Goal: Task Accomplishment & Management: Use online tool/utility

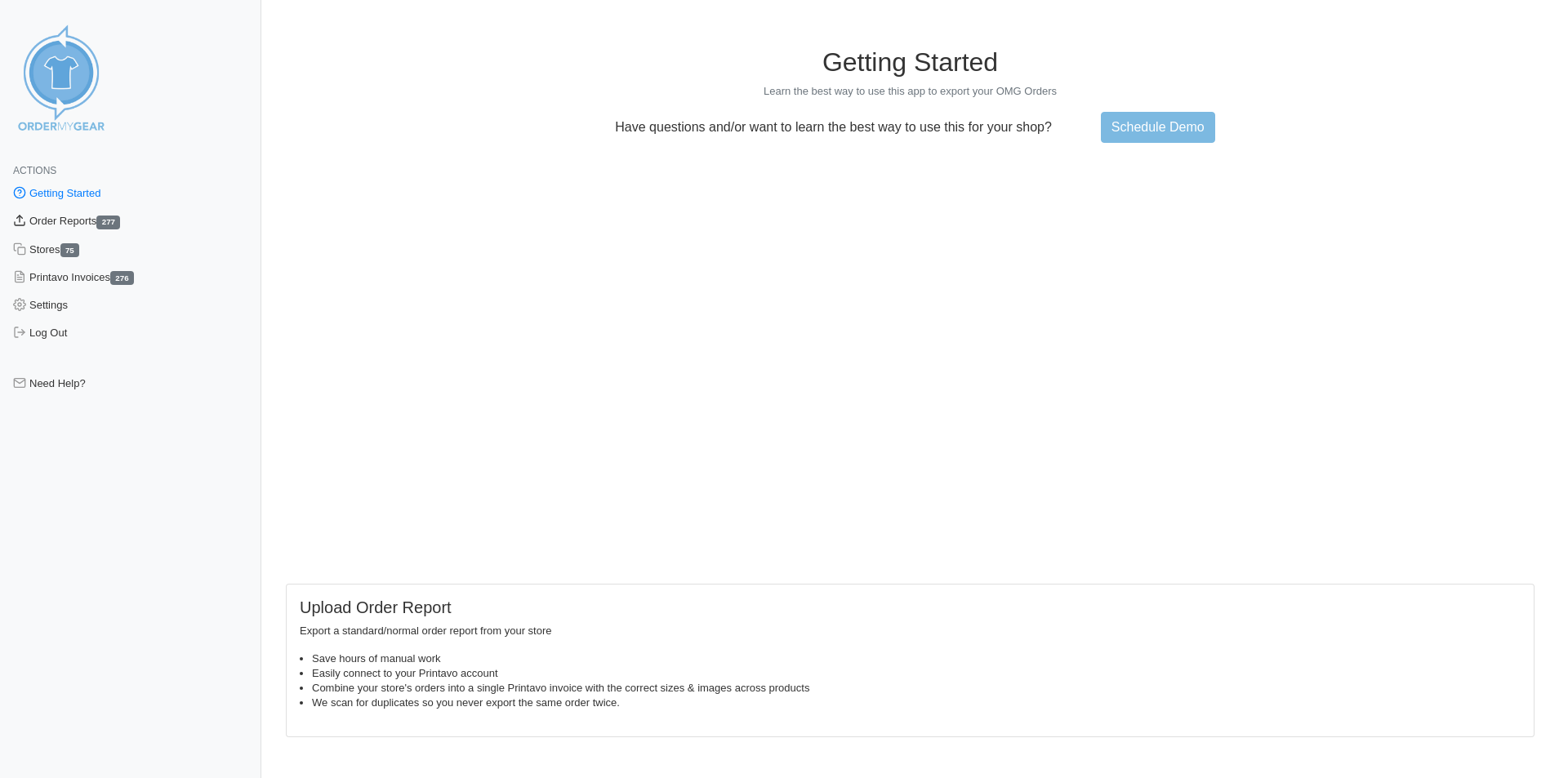
click at [88, 218] on link "Order Reports 277" at bounding box center [130, 222] width 261 height 28
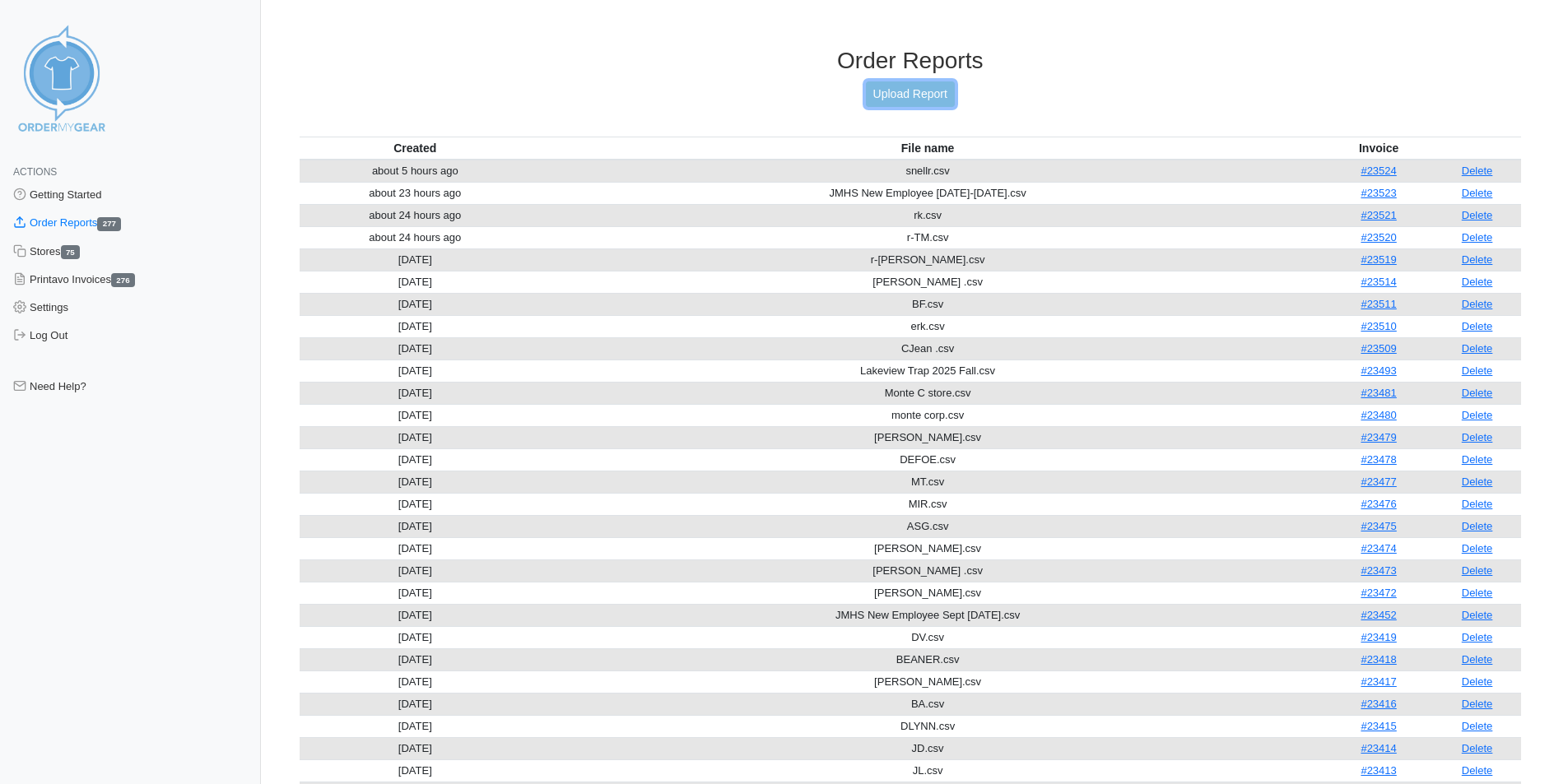
click at [910, 92] on link "Upload Report" at bounding box center [910, 94] width 89 height 26
click at [910, 87] on link "Upload Report" at bounding box center [910, 94] width 89 height 26
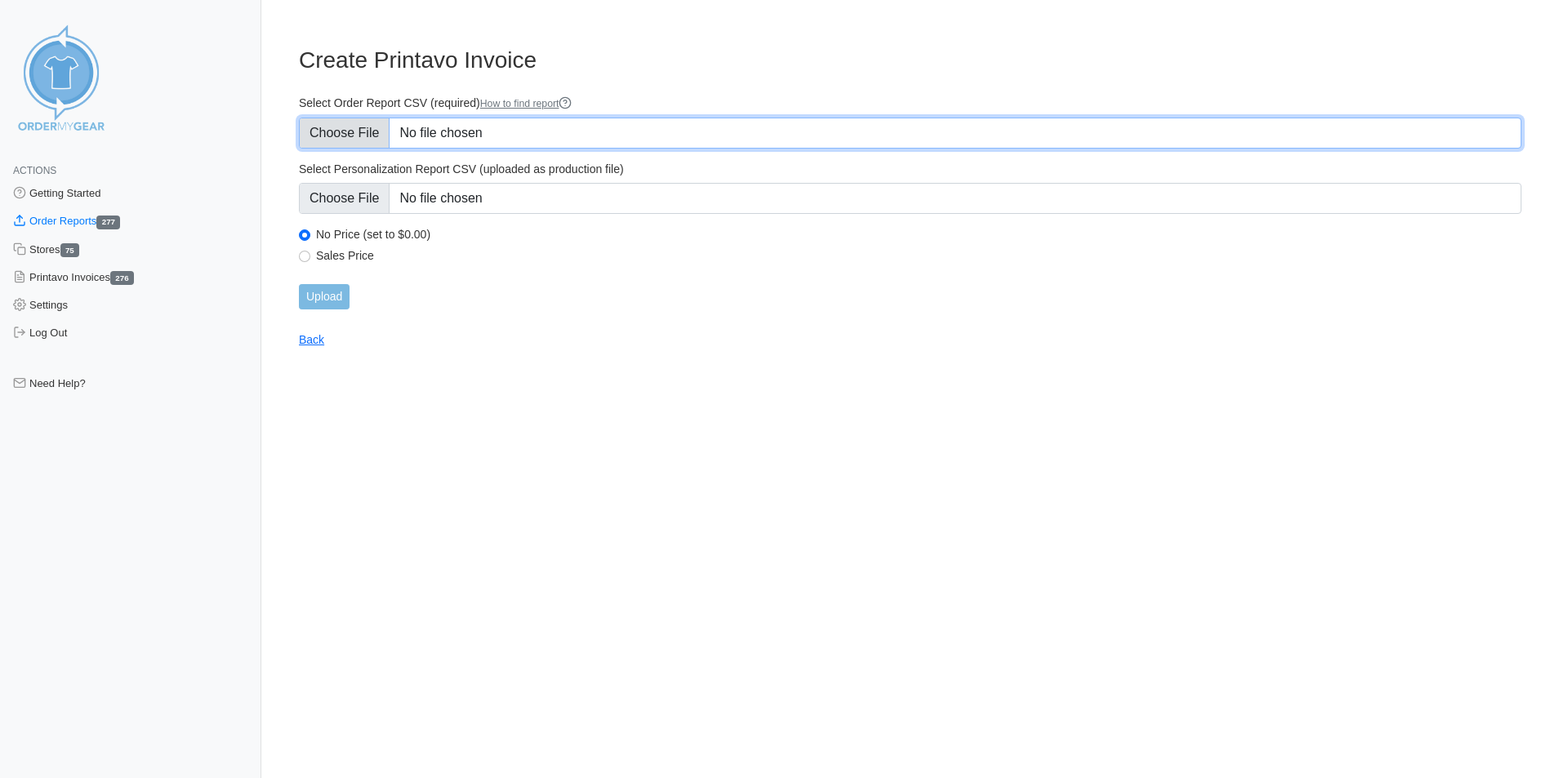
click at [528, 134] on input "Select Order Report CSV (required) How to find report" at bounding box center [910, 133] width 1222 height 31
type input "C:\fakepath\CARG.csv"
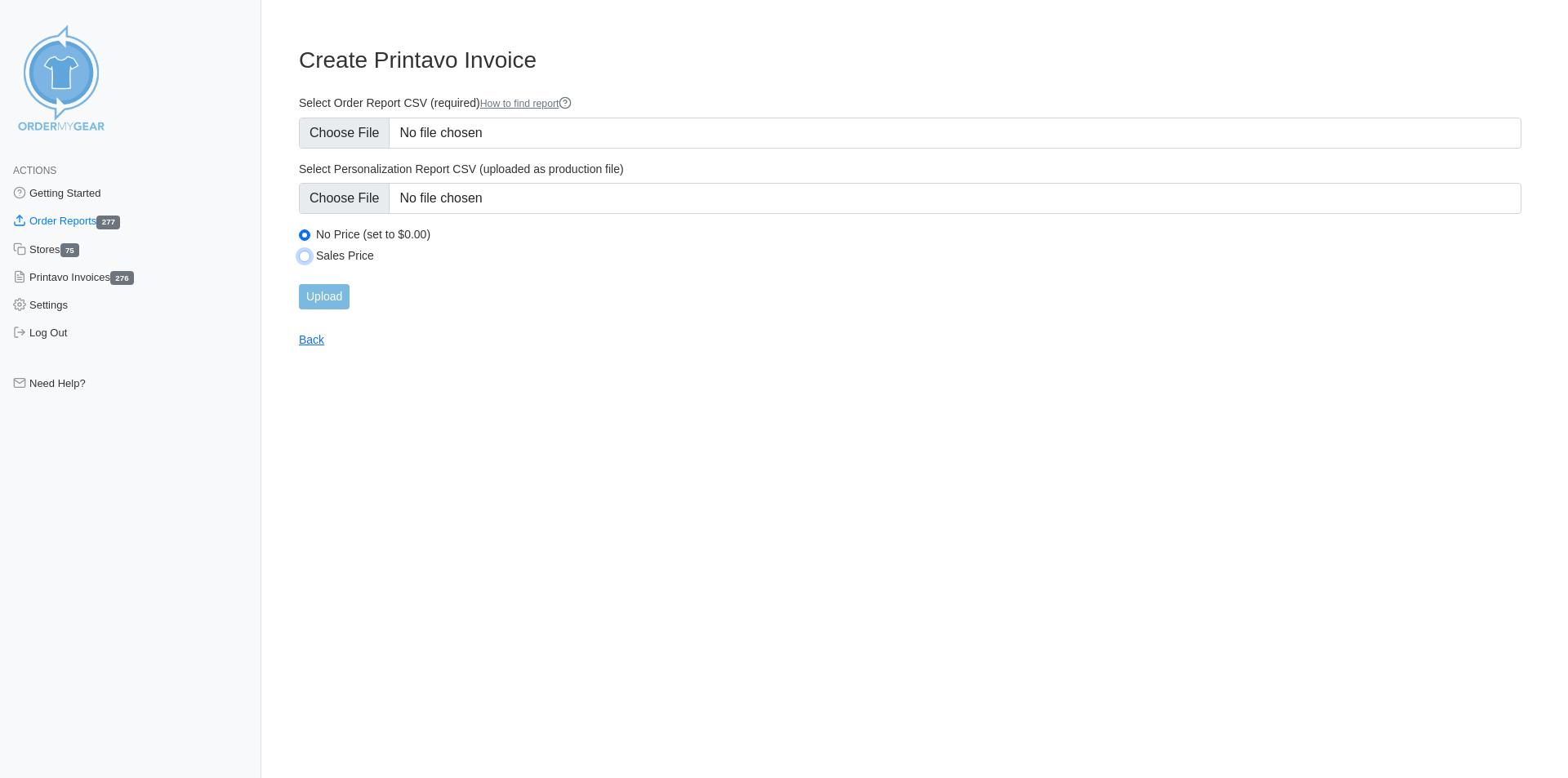
click at [305, 259] on input "Sales Price" at bounding box center [304, 256] width 11 height 11
radio input "true"
click at [321, 294] on input "Upload" at bounding box center [324, 296] width 51 height 25
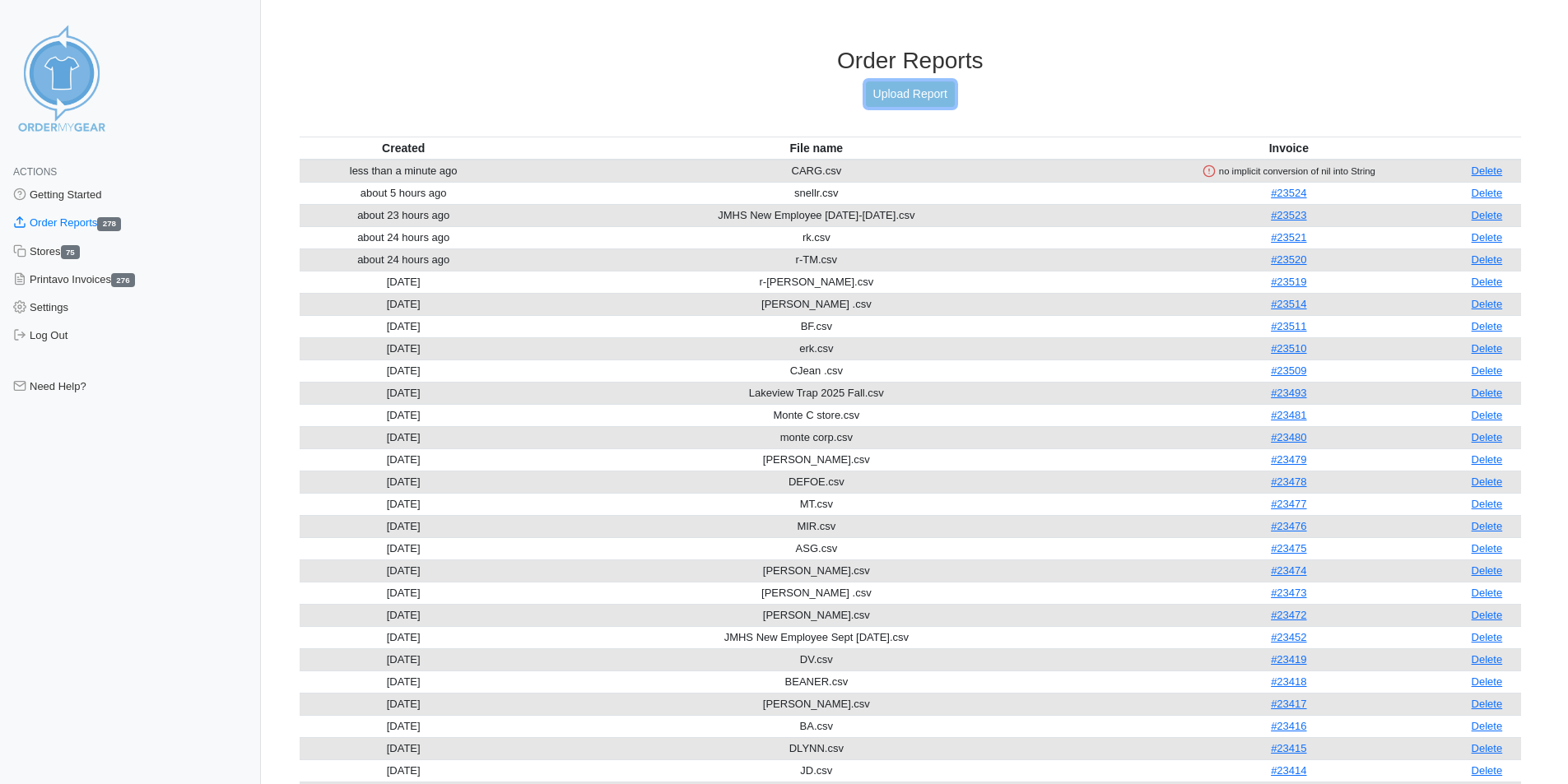
click at [930, 96] on link "Upload Report" at bounding box center [910, 94] width 89 height 26
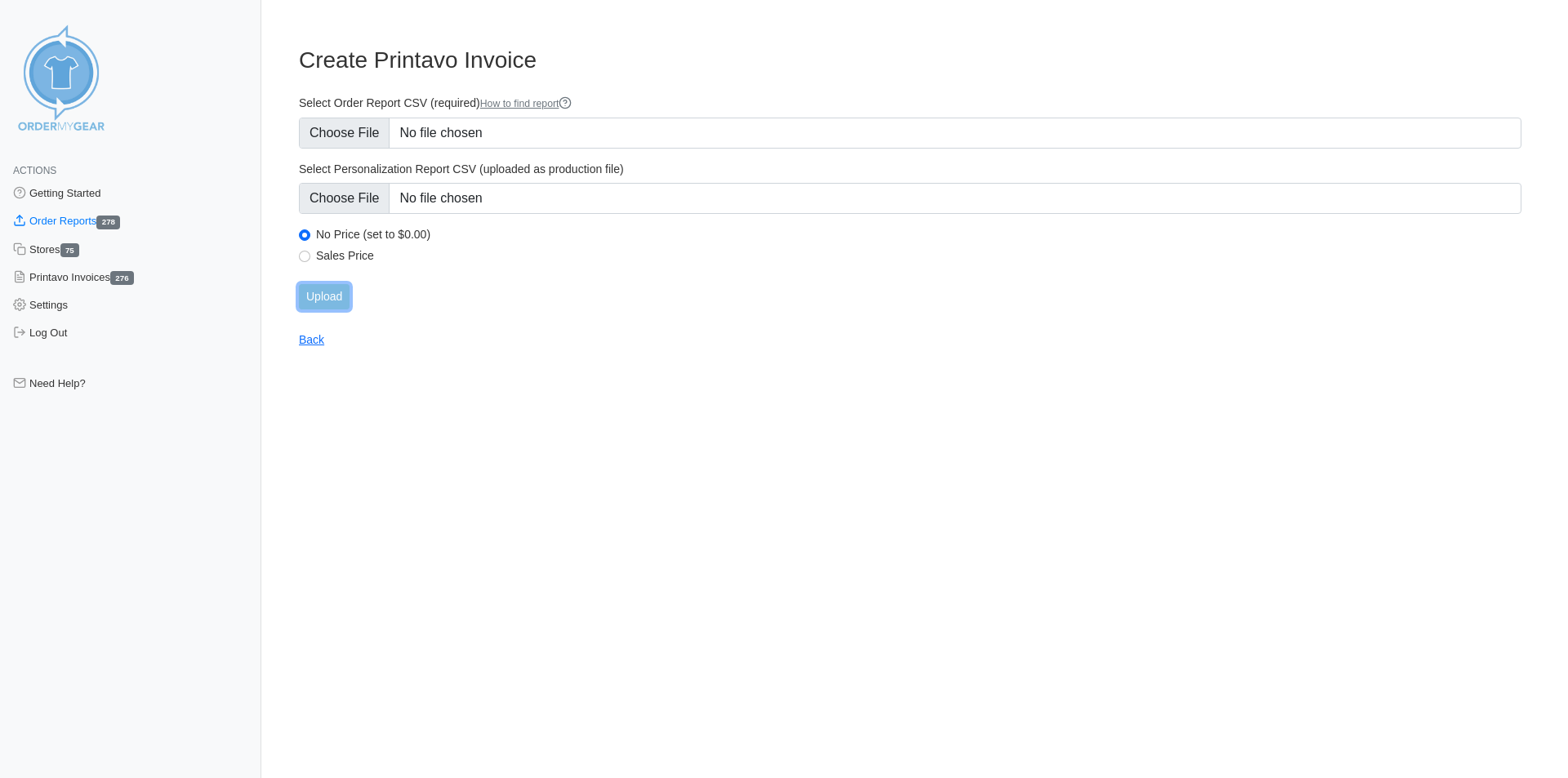
click at [336, 299] on input "Upload" at bounding box center [324, 296] width 51 height 25
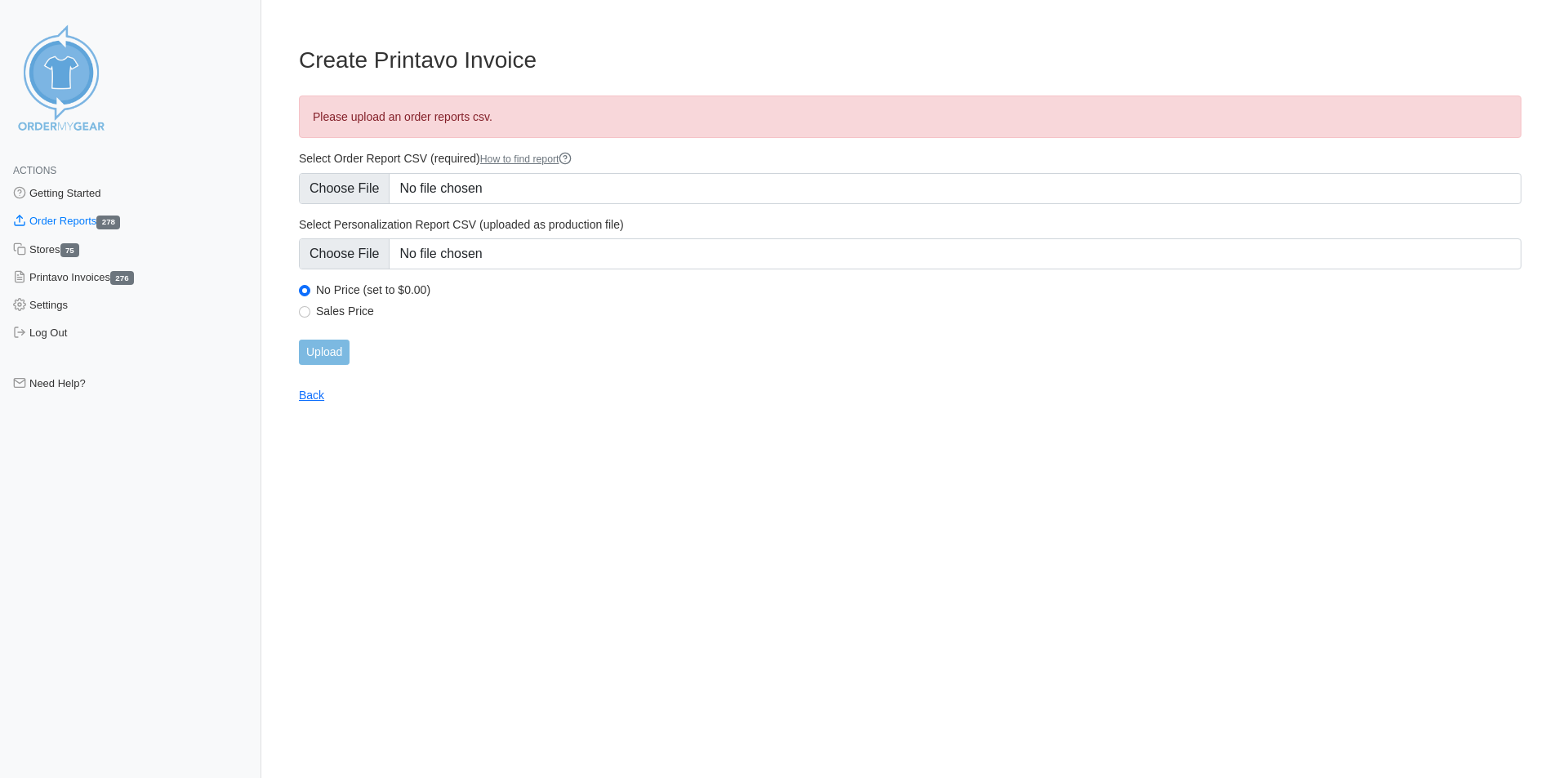
click at [90, 218] on link "Order Reports 278" at bounding box center [130, 222] width 261 height 28
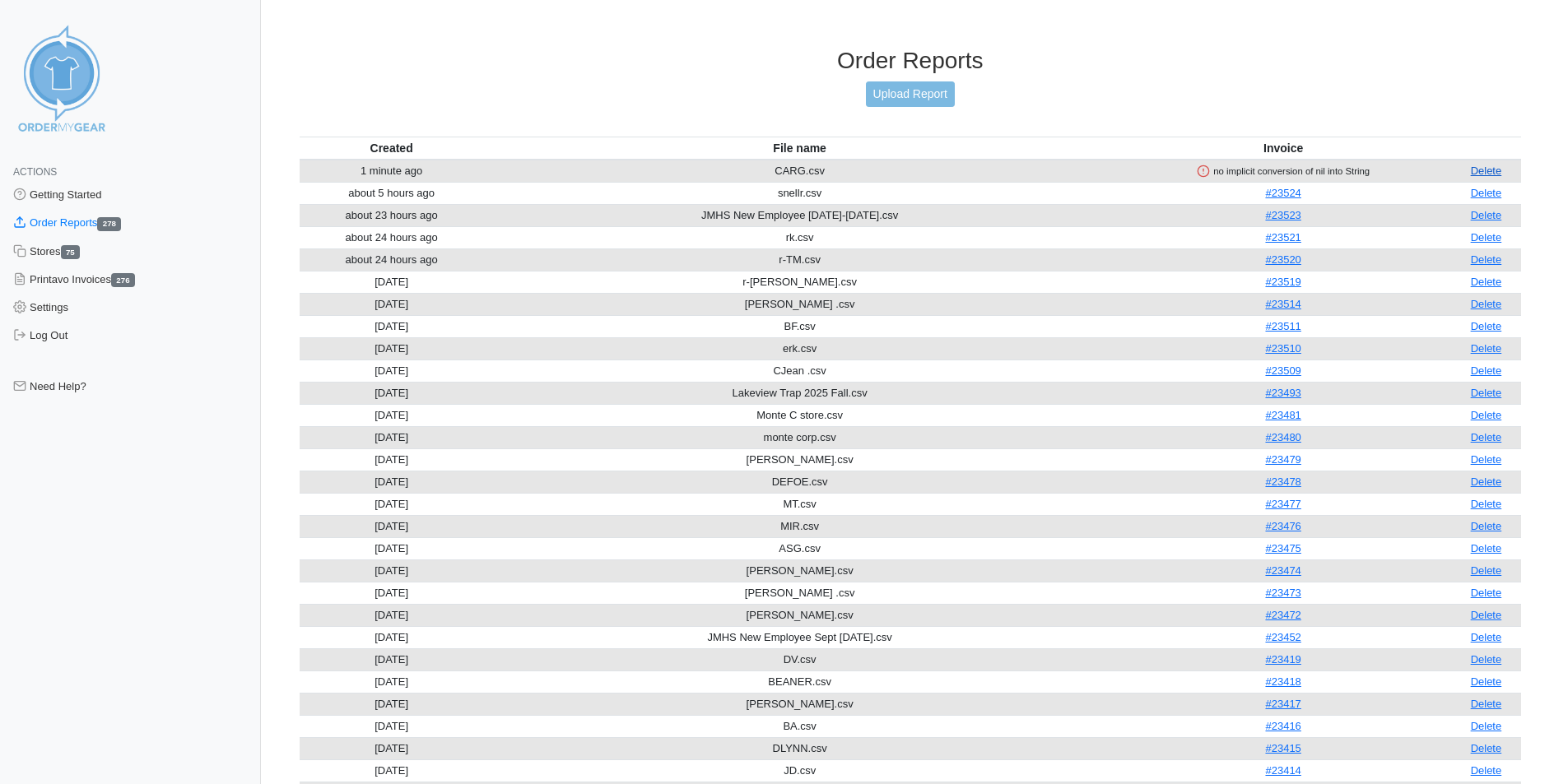
click at [1478, 171] on link "Delete" at bounding box center [1486, 171] width 31 height 12
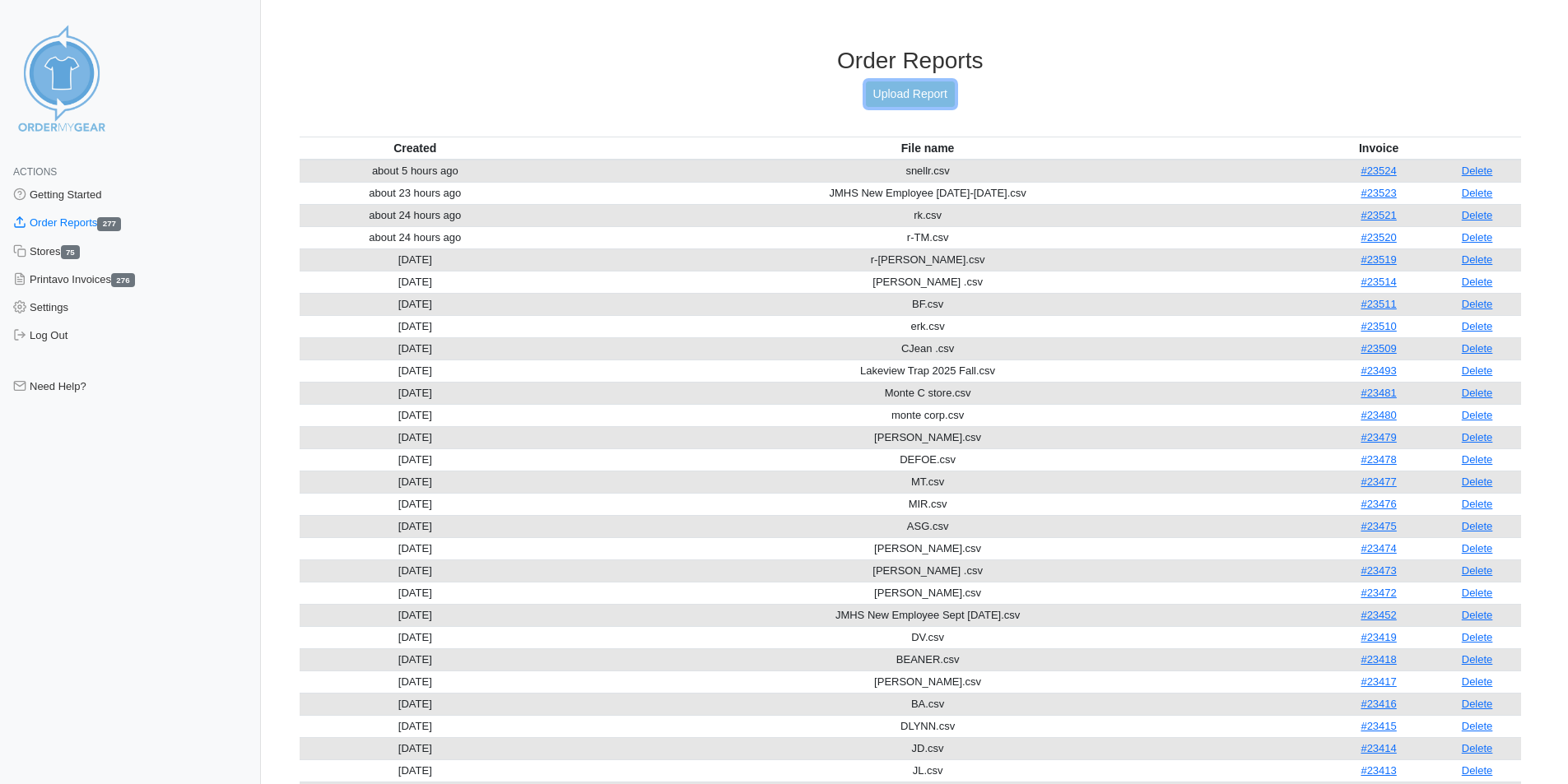
click at [908, 89] on link "Upload Report" at bounding box center [910, 94] width 89 height 26
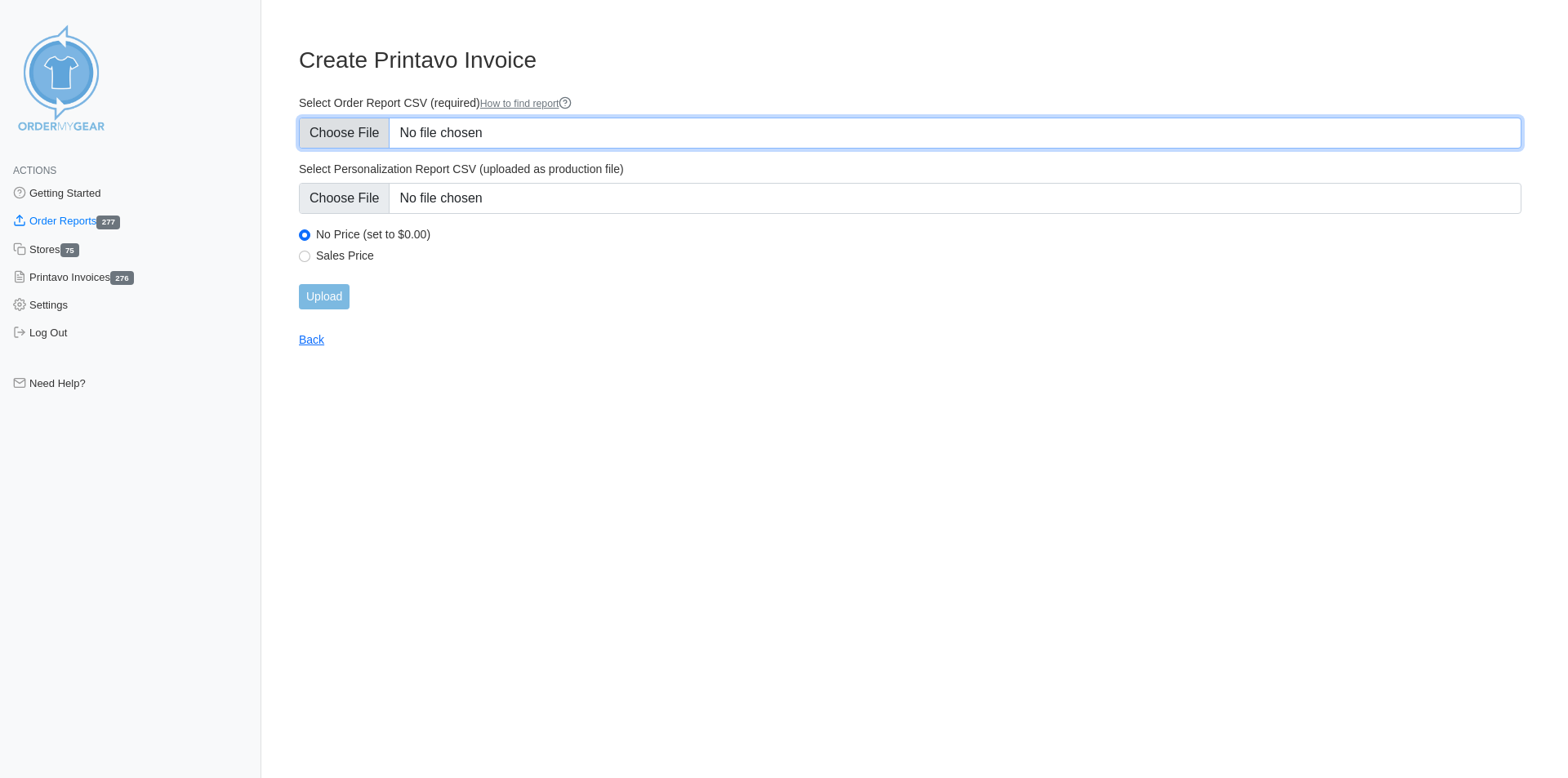
click at [504, 129] on input "Select Order Report CSV (required) How to find report" at bounding box center [910, 133] width 1222 height 31
type input "C:\fakepath\C1.csv"
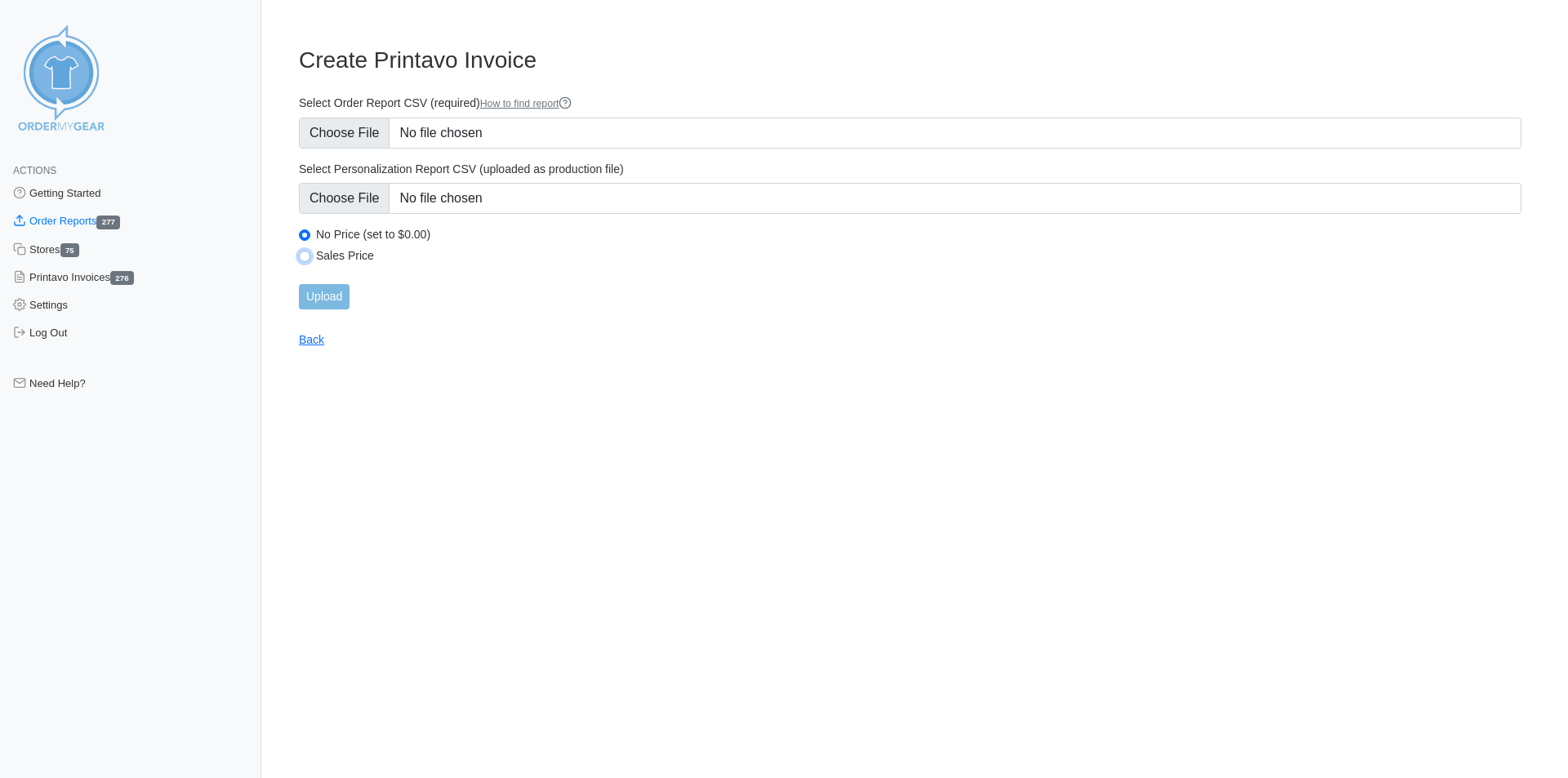
click at [309, 258] on input "Sales Price" at bounding box center [304, 256] width 11 height 11
radio input "true"
click at [331, 299] on input "Upload" at bounding box center [324, 296] width 51 height 25
